Goal: Find specific page/section: Find specific page/section

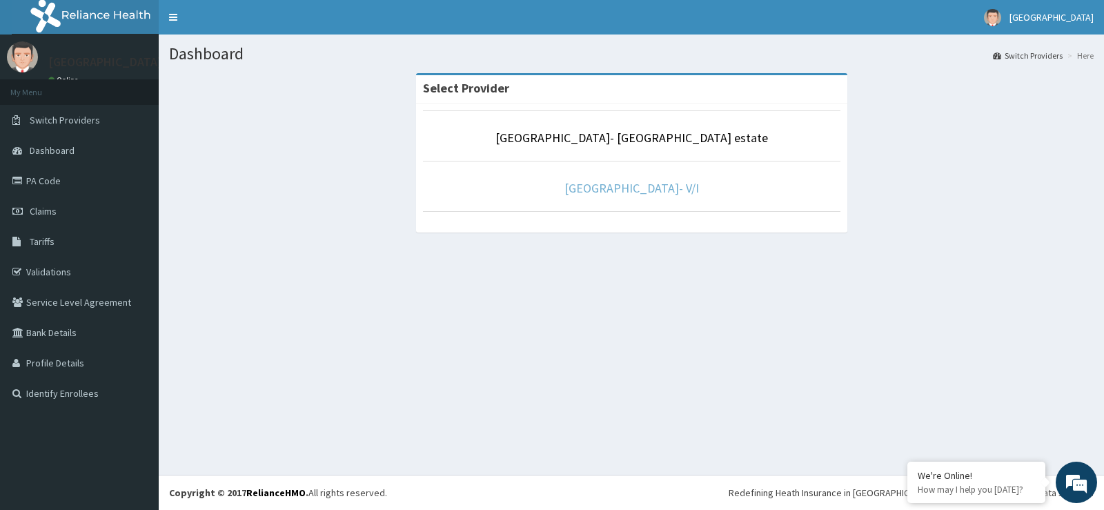
click at [594, 181] on link "[GEOGRAPHIC_DATA]- V/I" at bounding box center [632, 188] width 135 height 16
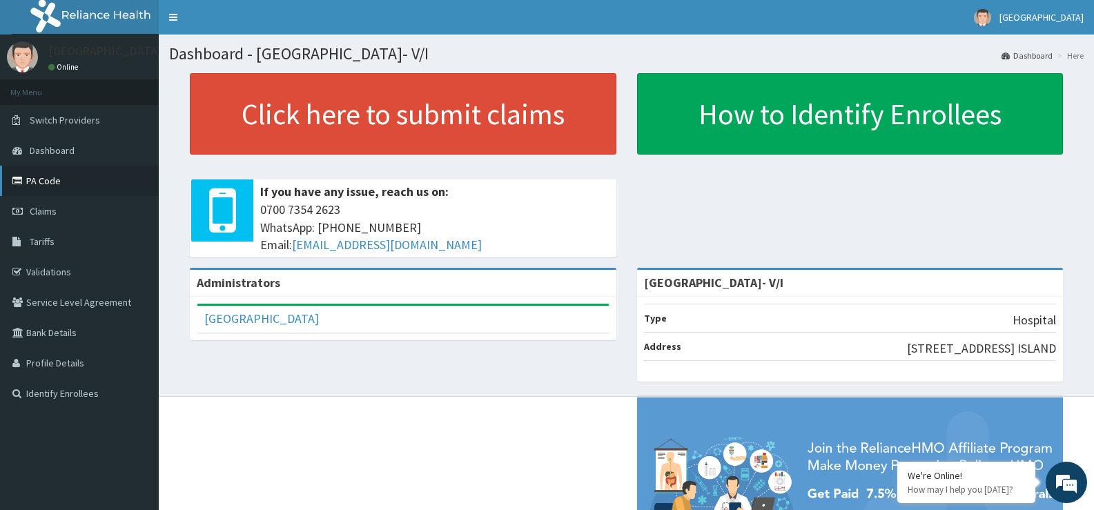
click at [56, 177] on link "PA Code" at bounding box center [79, 181] width 159 height 30
